Goal: Task Accomplishment & Management: Manage account settings

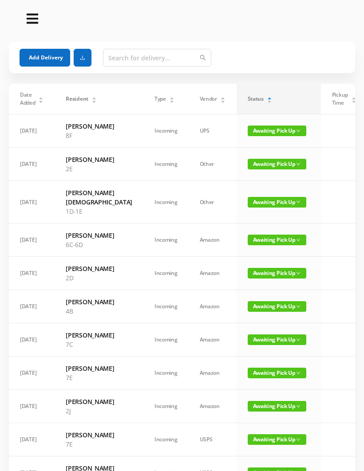
click at [43, 50] on button "Add Delivery" at bounding box center [45, 58] width 51 height 18
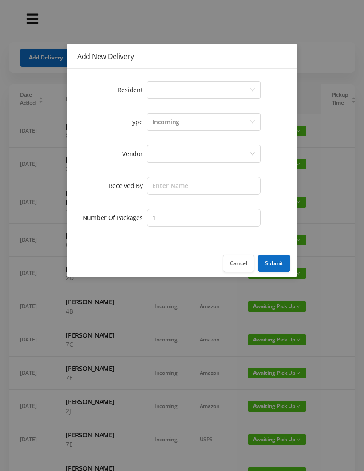
click at [164, 98] on div "Select a person" at bounding box center [200, 90] width 97 height 17
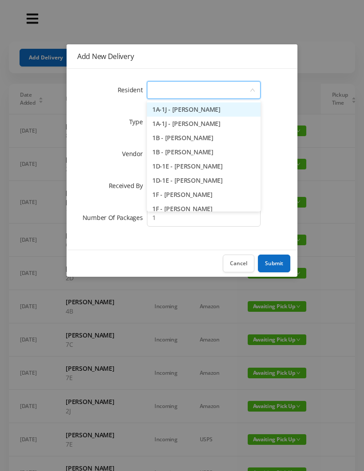
type input "1"
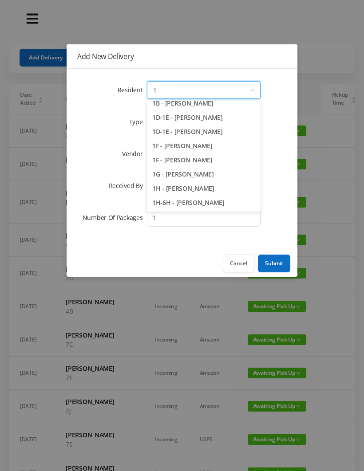
scroll to position [49, 0]
click at [197, 188] on li "1H - [PERSON_NAME]" at bounding box center [204, 188] width 114 height 14
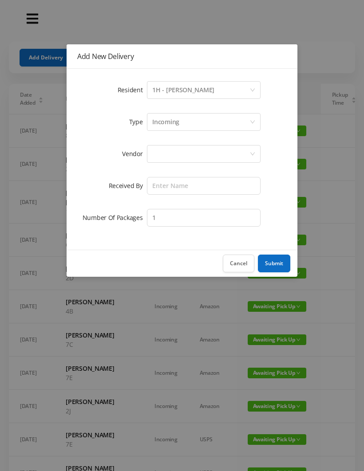
click at [170, 150] on div at bounding box center [200, 153] width 97 height 17
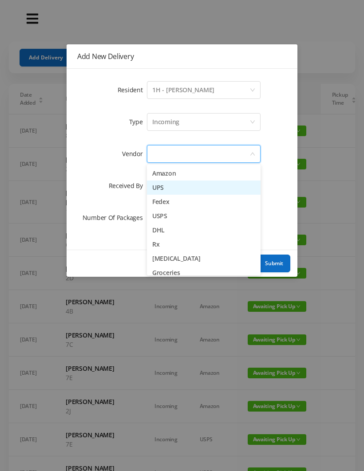
click at [187, 194] on li "UPS" at bounding box center [204, 187] width 114 height 14
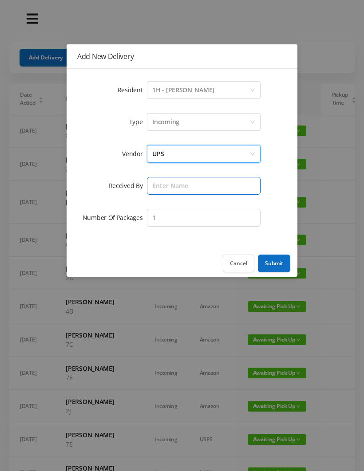
click at [163, 189] on input "text" at bounding box center [204, 186] width 114 height 18
type input "[PERSON_NAME]"
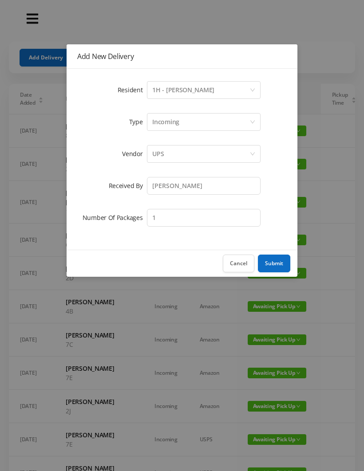
click at [277, 257] on button "Submit" at bounding box center [274, 264] width 32 height 18
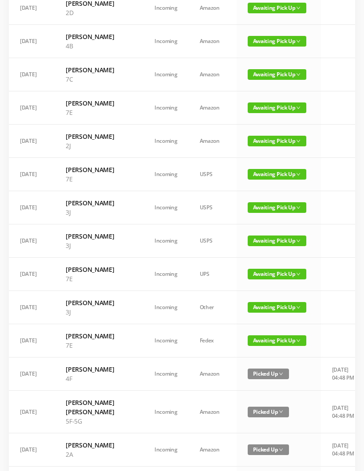
scroll to position [298, 0]
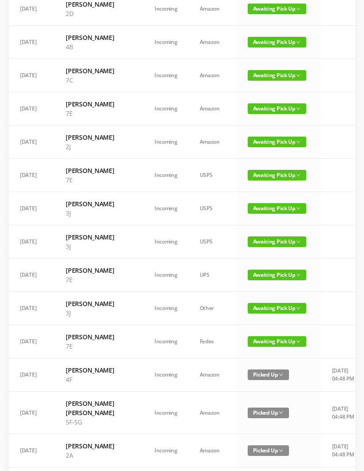
click at [261, 180] on span "Awaiting Pick Up" at bounding box center [276, 175] width 59 height 11
click at [255, 293] on link "Picked Up" at bounding box center [251, 295] width 58 height 14
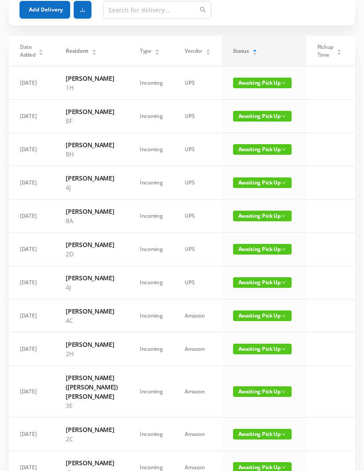
scroll to position [0, 0]
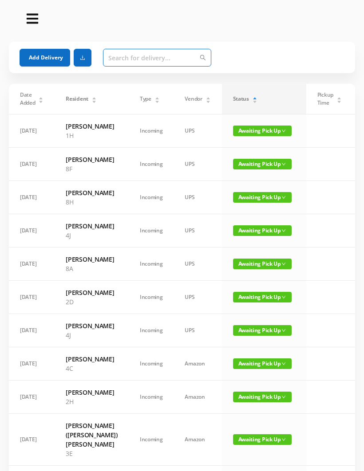
click at [129, 61] on input "text" at bounding box center [157, 58] width 108 height 18
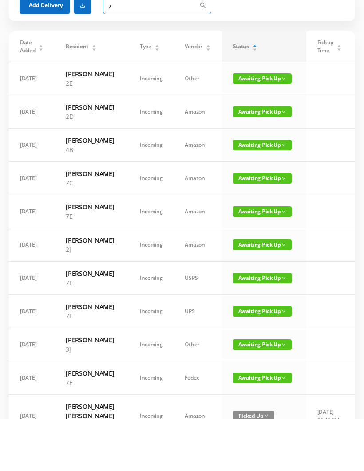
type input "7"
click at [257, 259] on span "Awaiting Pick Up" at bounding box center [262, 264] width 59 height 11
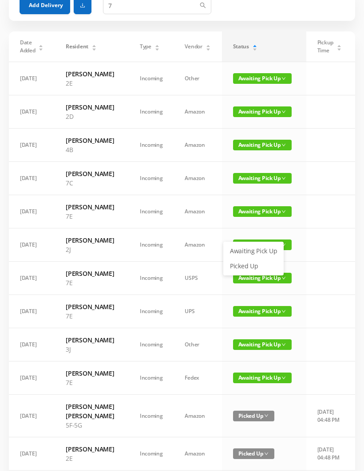
click at [256, 267] on link "Picked Up" at bounding box center [253, 266] width 58 height 14
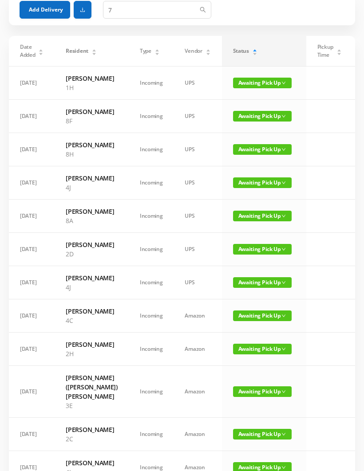
scroll to position [0, 0]
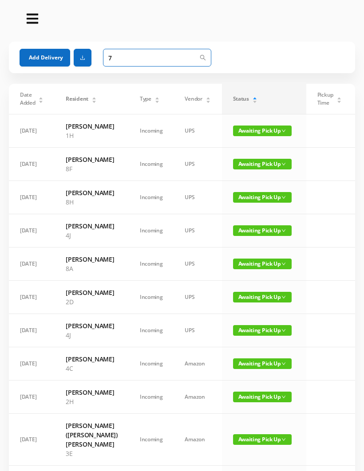
click at [120, 58] on input "7" at bounding box center [157, 58] width 108 height 18
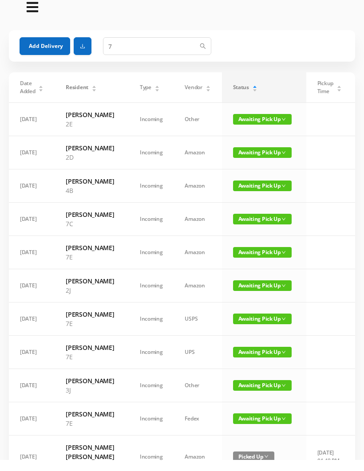
click at [257, 269] on span "Awaiting Pick Up" at bounding box center [262, 264] width 59 height 11
click at [247, 306] on link "Picked Up" at bounding box center [253, 307] width 58 height 14
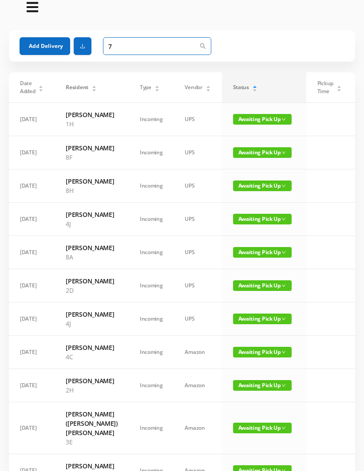
click at [122, 46] on input "7" at bounding box center [157, 46] width 108 height 18
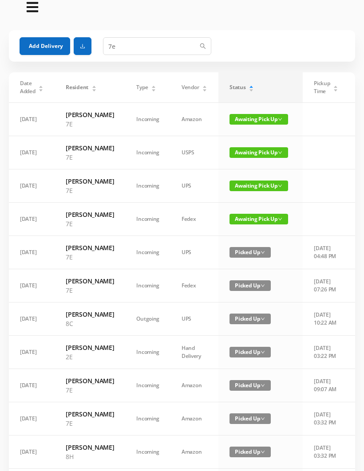
click at [253, 192] on span "Awaiting Pick Up" at bounding box center [258, 186] width 59 height 11
click at [255, 158] on span "Awaiting Pick Up" at bounding box center [258, 152] width 59 height 11
click at [251, 125] on span "Awaiting Pick Up" at bounding box center [258, 119] width 59 height 11
click at [248, 149] on link "Picked Up" at bounding box center [249, 155] width 58 height 14
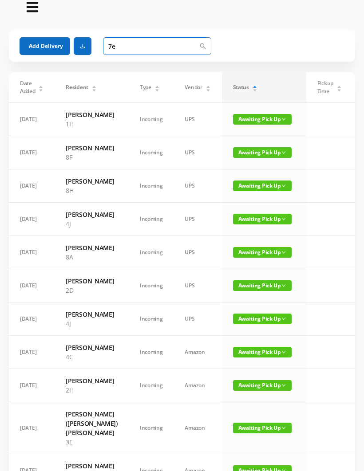
click at [120, 45] on input "7e" at bounding box center [157, 46] width 108 height 18
type input "7"
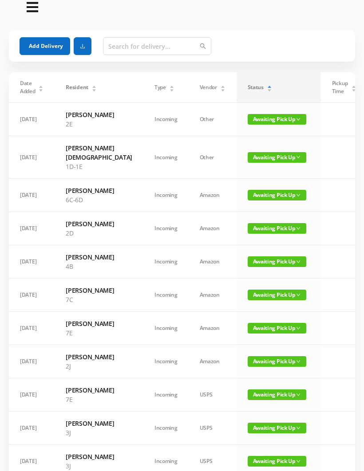
click at [40, 46] on button "Add Delivery" at bounding box center [45, 47] width 51 height 18
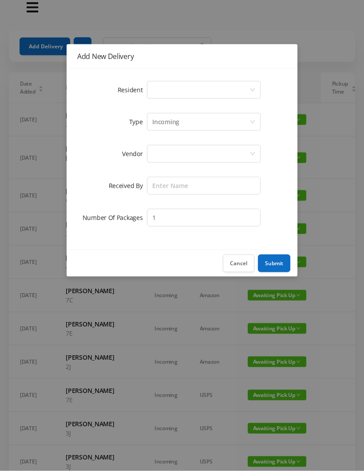
scroll to position [12, 0]
click at [233, 267] on button "Cancel" at bounding box center [238, 264] width 31 height 18
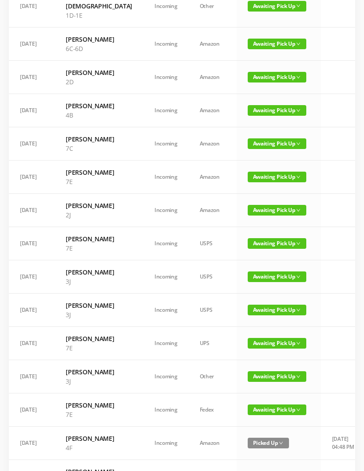
scroll to position [163, 0]
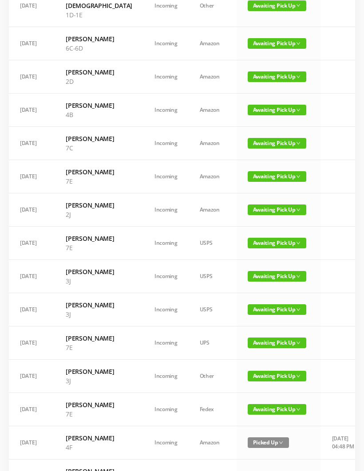
click at [247, 248] on span "Awaiting Pick Up" at bounding box center [276, 243] width 59 height 11
click at [232, 342] on link "Picked Up" at bounding box center [251, 344] width 58 height 14
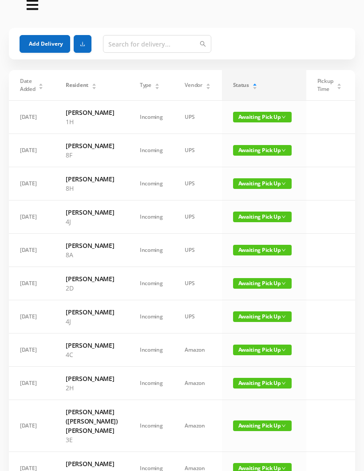
scroll to position [0, 0]
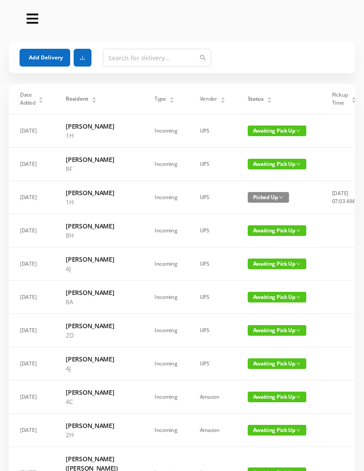
click at [247, 99] on span "Status" at bounding box center [255, 99] width 16 height 8
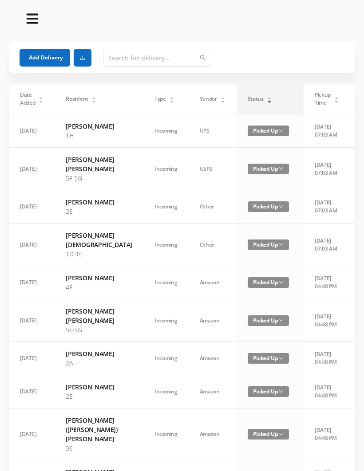
click at [247, 99] on span "Status" at bounding box center [255, 99] width 16 height 8
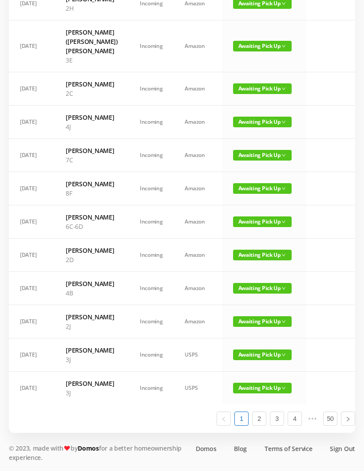
scroll to position [530, 0]
